Goal: Task Accomplishment & Management: Use online tool/utility

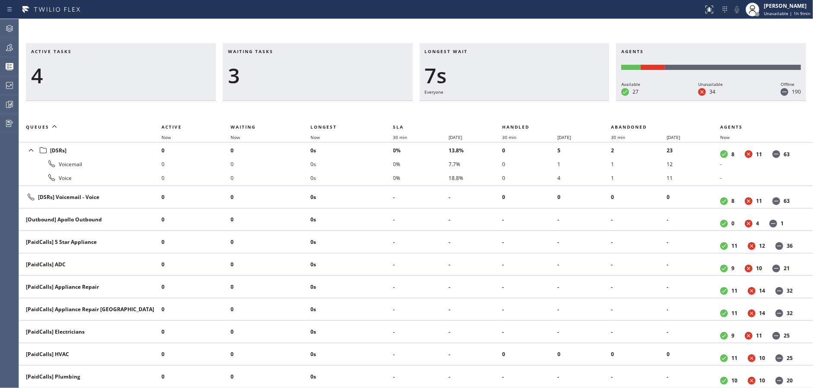
click at [308, 80] on div "3" at bounding box center [318, 75] width 180 height 25
click at [0, 90] on div at bounding box center [9, 85] width 19 height 10
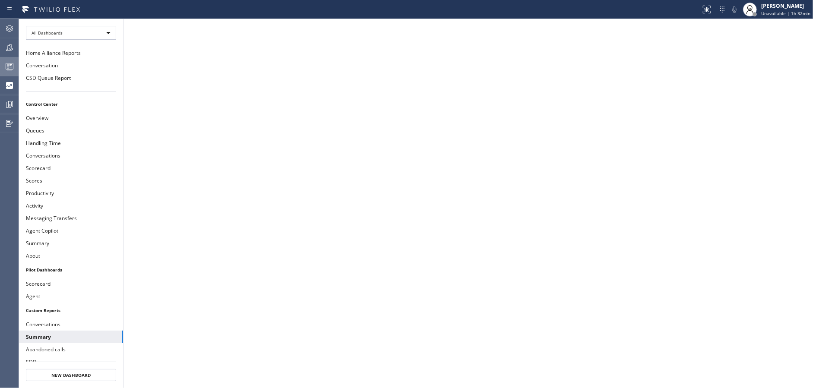
click at [0, 63] on div at bounding box center [9, 66] width 19 height 10
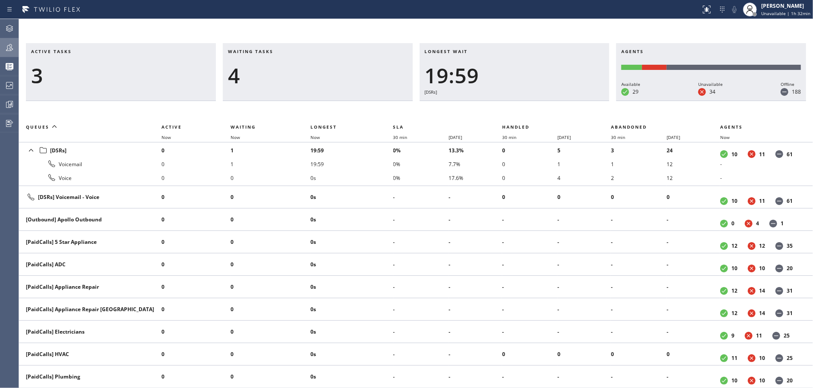
click at [7, 54] on div at bounding box center [9, 47] width 19 height 17
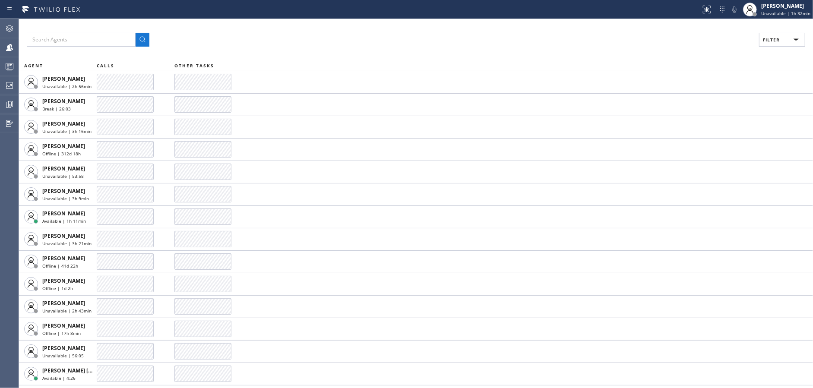
click at [762, 45] on button "Filter" at bounding box center [782, 40] width 46 height 14
click at [690, 98] on input "Available" at bounding box center [687, 102] width 10 height 10
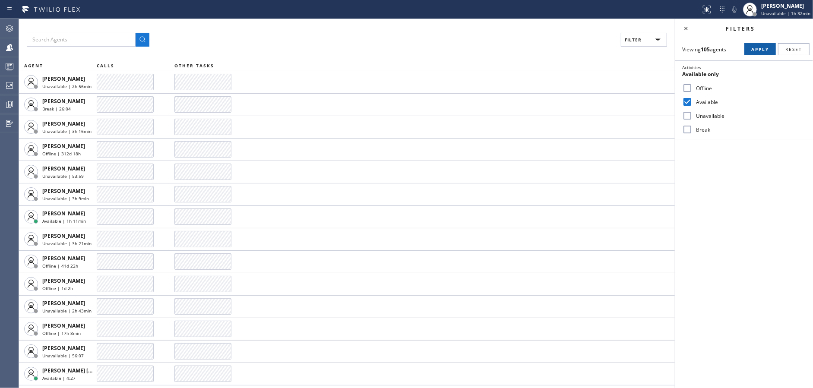
click at [755, 50] on span "Apply" at bounding box center [760, 49] width 18 height 6
click at [686, 28] on icon at bounding box center [685, 28] width 10 height 10
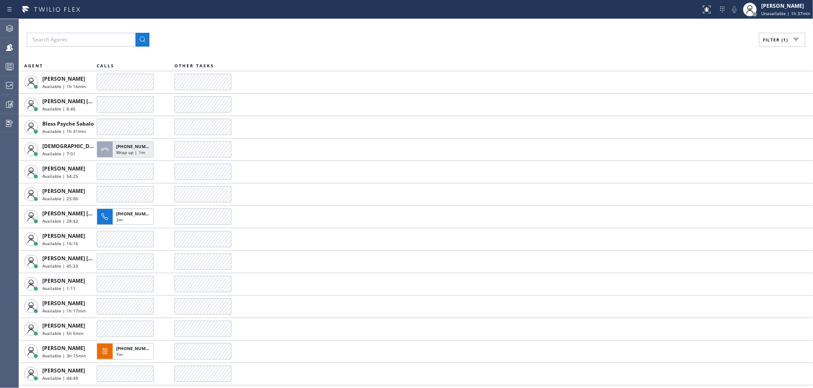
click at [258, 49] on div "Filter (1) AGENT CALLS OTHER TASKS [PERSON_NAME] Available | 1h 16min [PERSON_N…" at bounding box center [416, 203] width 794 height 369
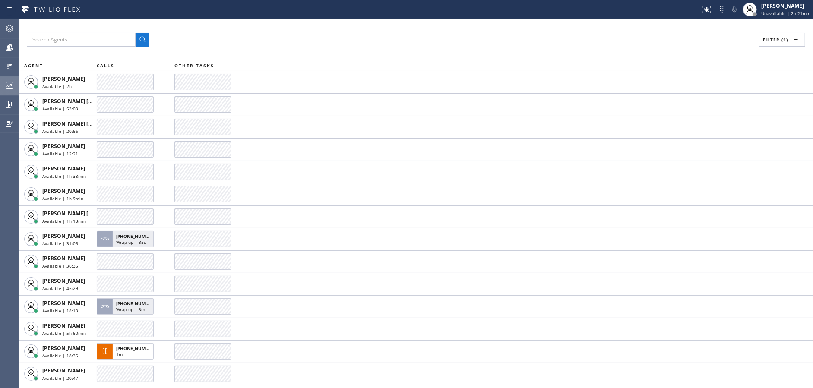
click at [3, 79] on div at bounding box center [9, 85] width 19 height 17
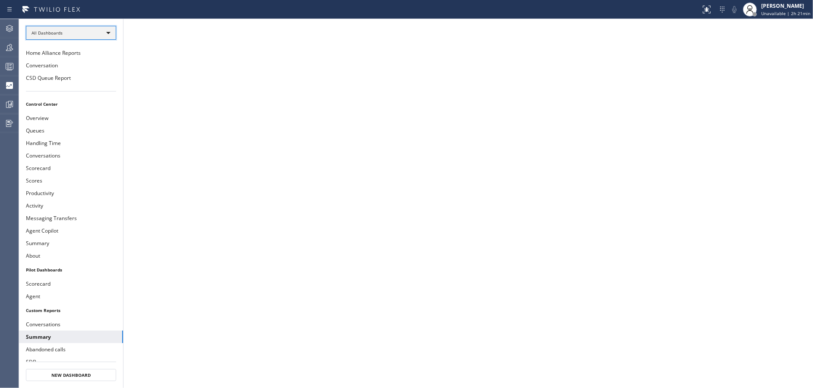
click at [86, 35] on div "All Dashboards" at bounding box center [71, 33] width 90 height 14
click at [81, 83] on li "Custom Reports" at bounding box center [70, 88] width 88 height 10
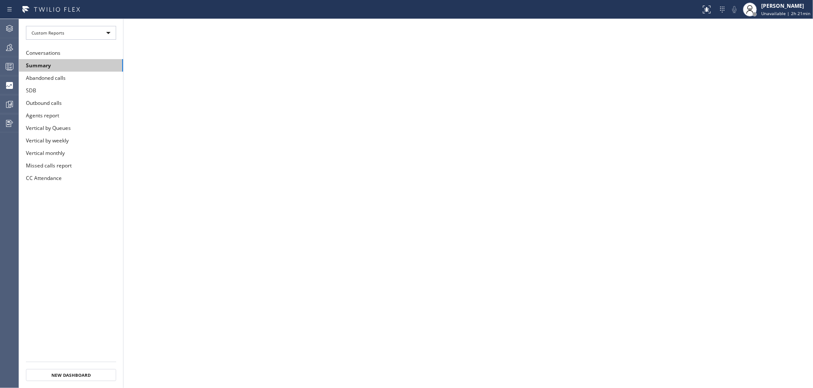
click at [81, 59] on button "Summary" at bounding box center [71, 65] width 104 height 13
